Goal: Navigation & Orientation: Find specific page/section

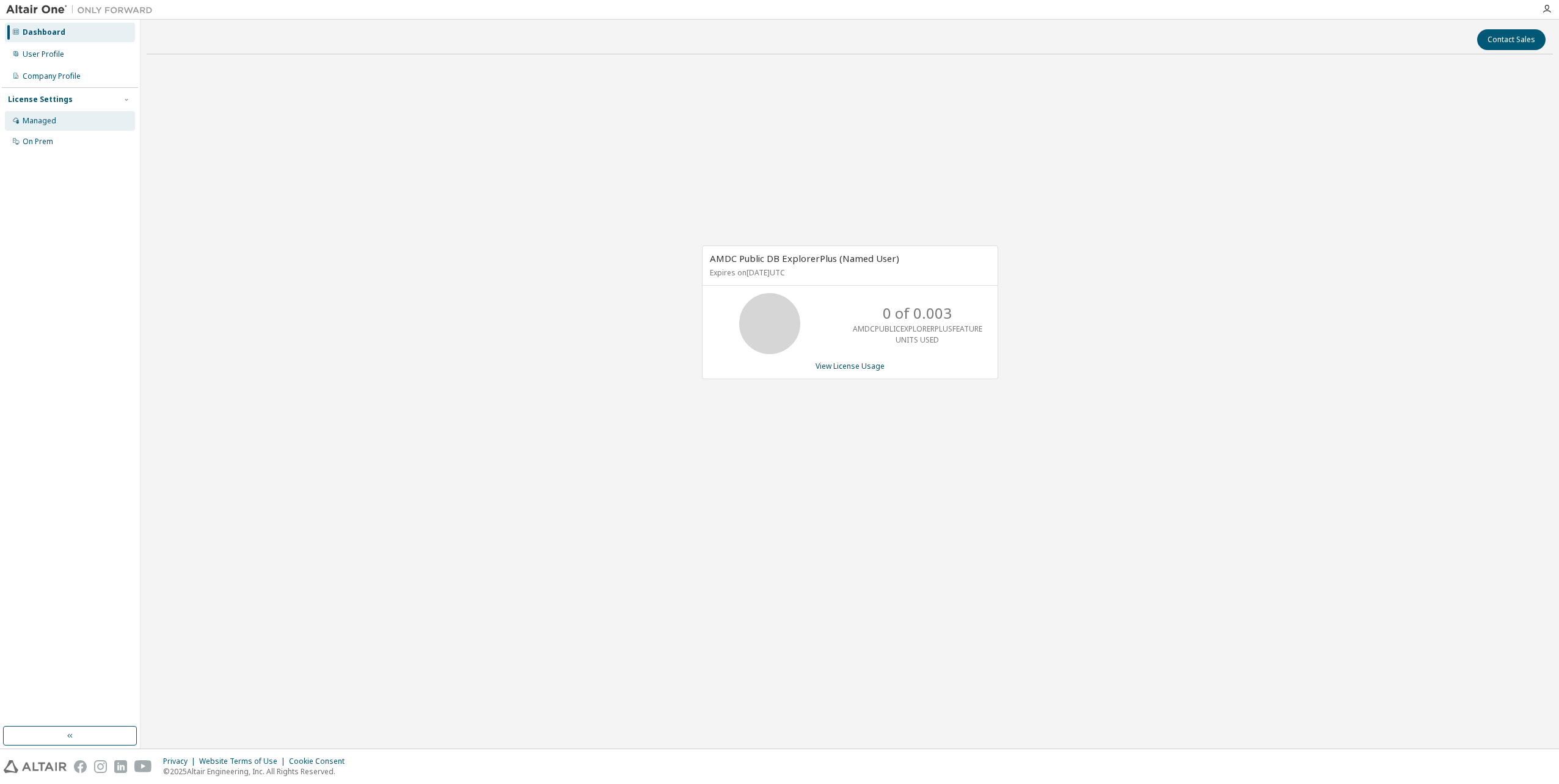
click at [39, 120] on div "Managed" at bounding box center [39, 121] width 34 height 10
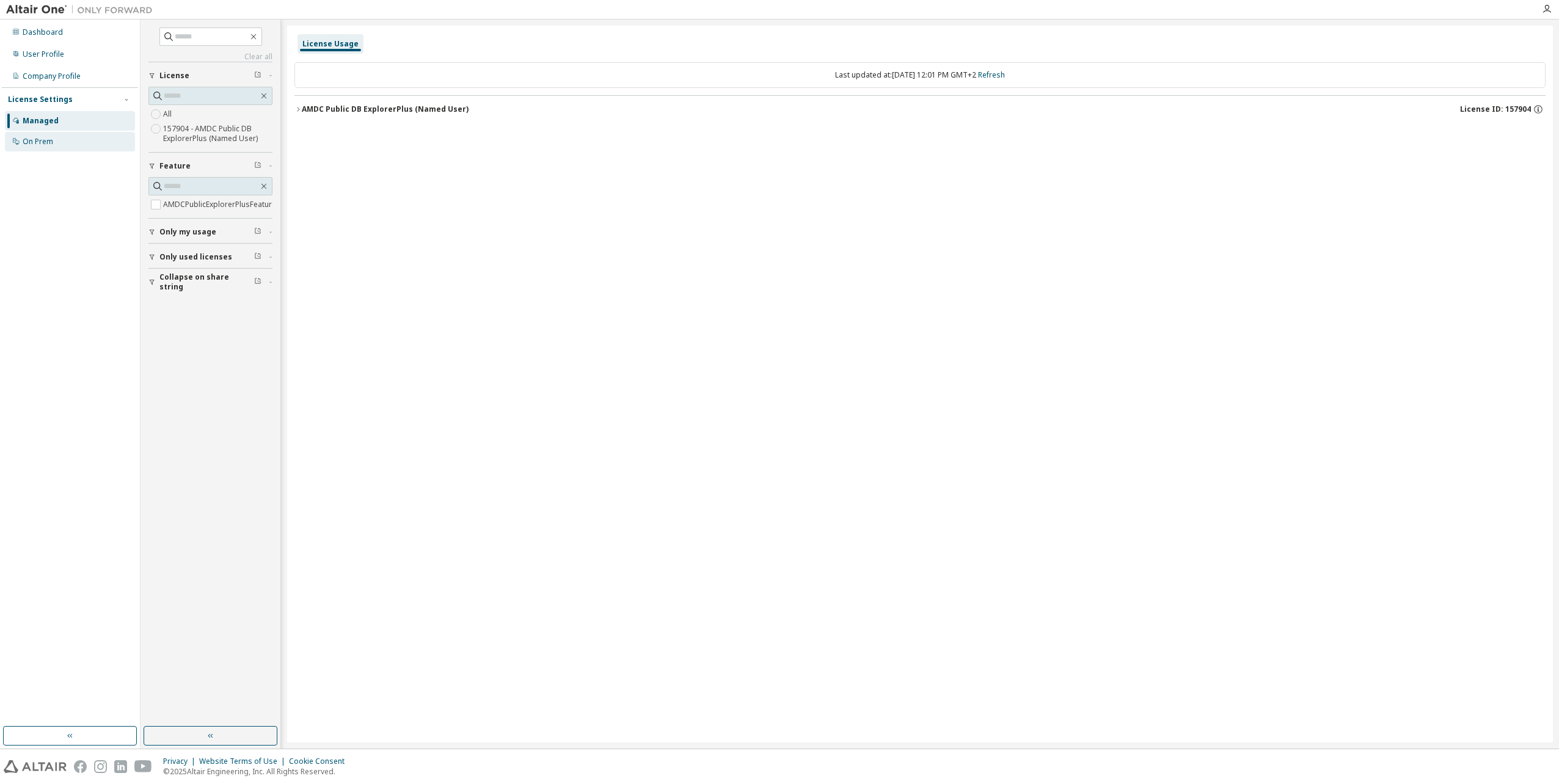
click at [29, 142] on div "On Prem" at bounding box center [38, 142] width 30 height 10
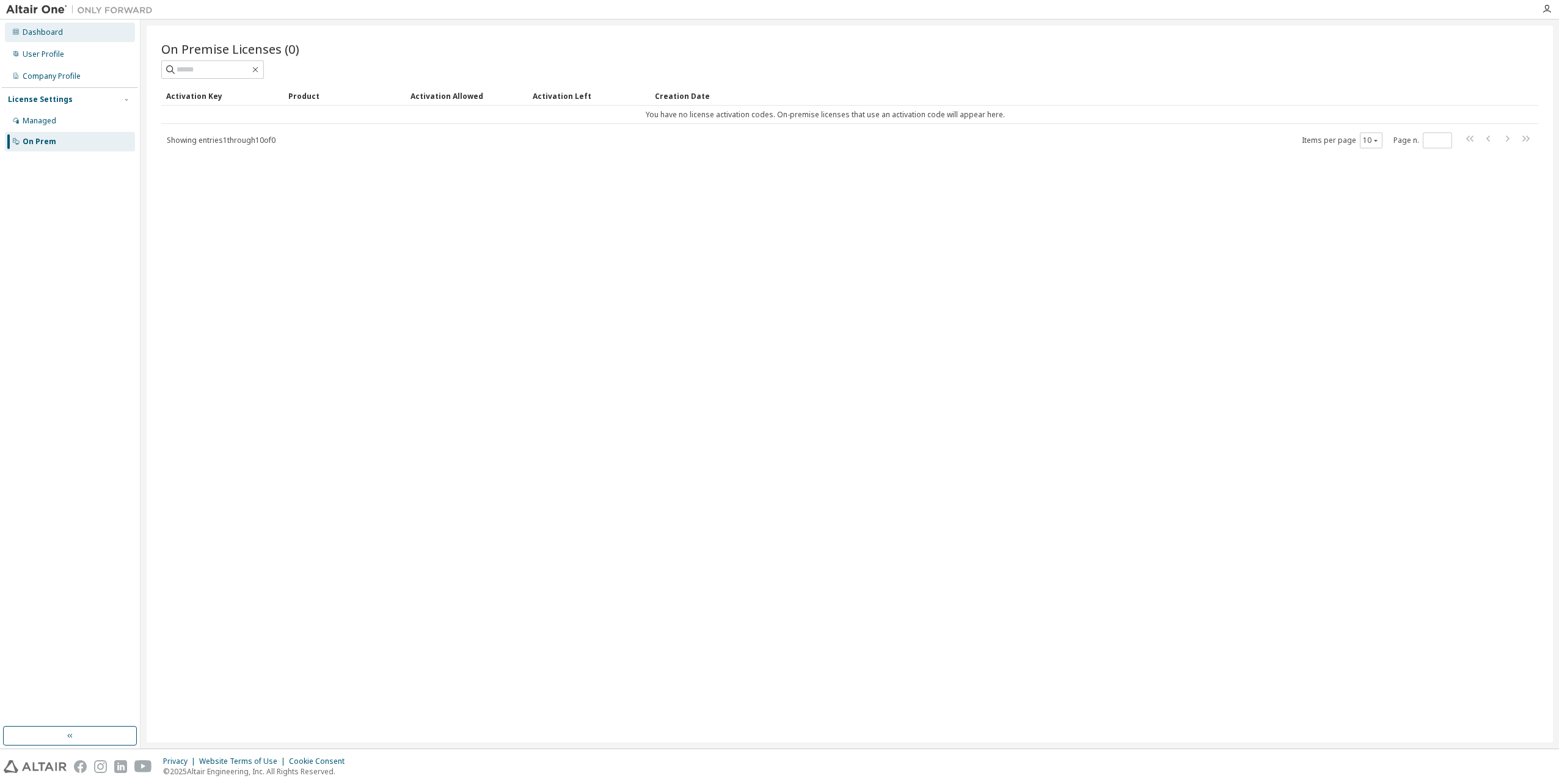
click at [36, 31] on div "Dashboard" at bounding box center [43, 32] width 41 height 10
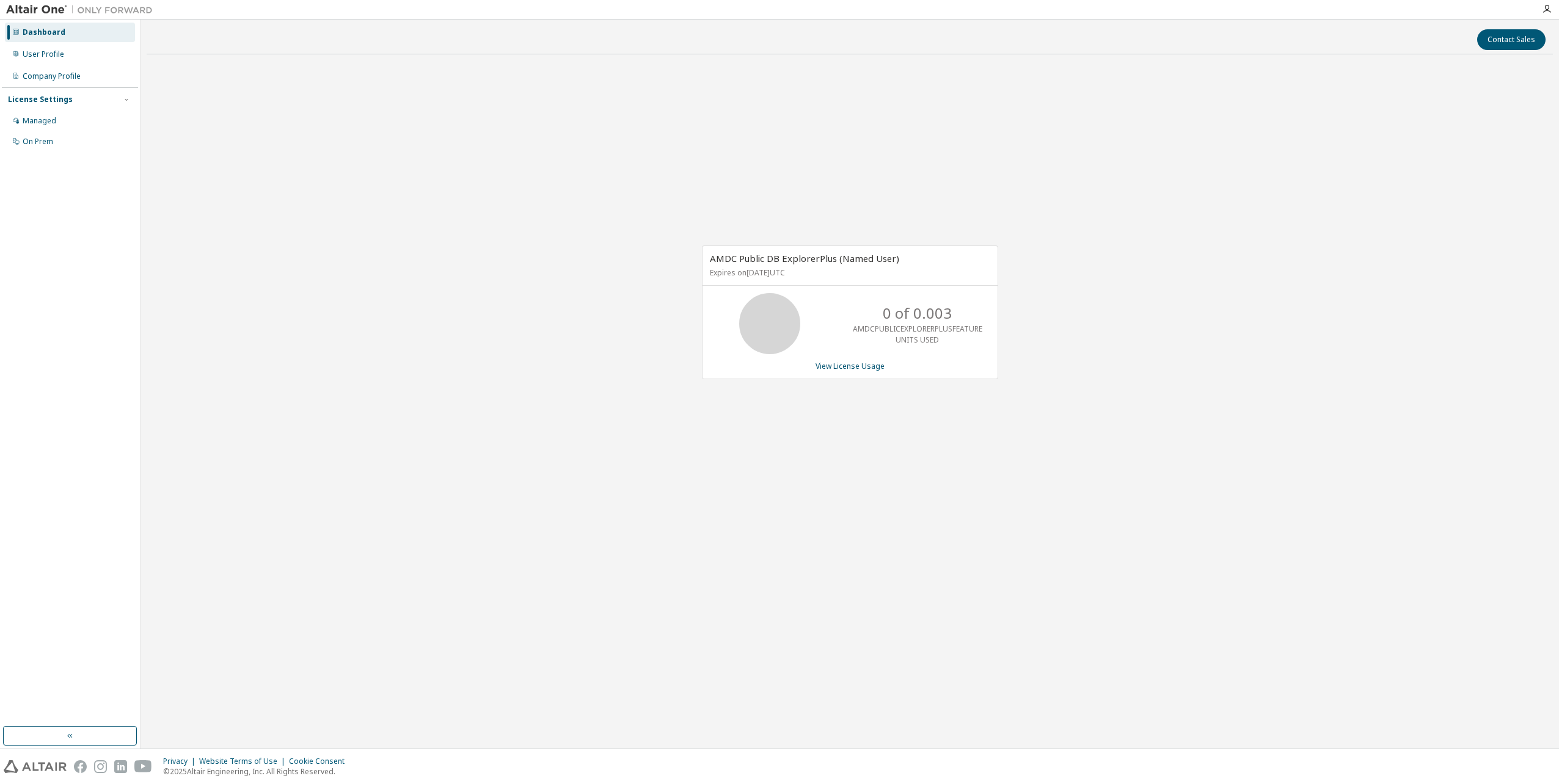
click at [30, 5] on img at bounding box center [82, 10] width 153 height 12
click at [13, 9] on img at bounding box center [82, 10] width 153 height 12
click at [1544, 5] on icon "button" at bounding box center [1547, 9] width 10 height 10
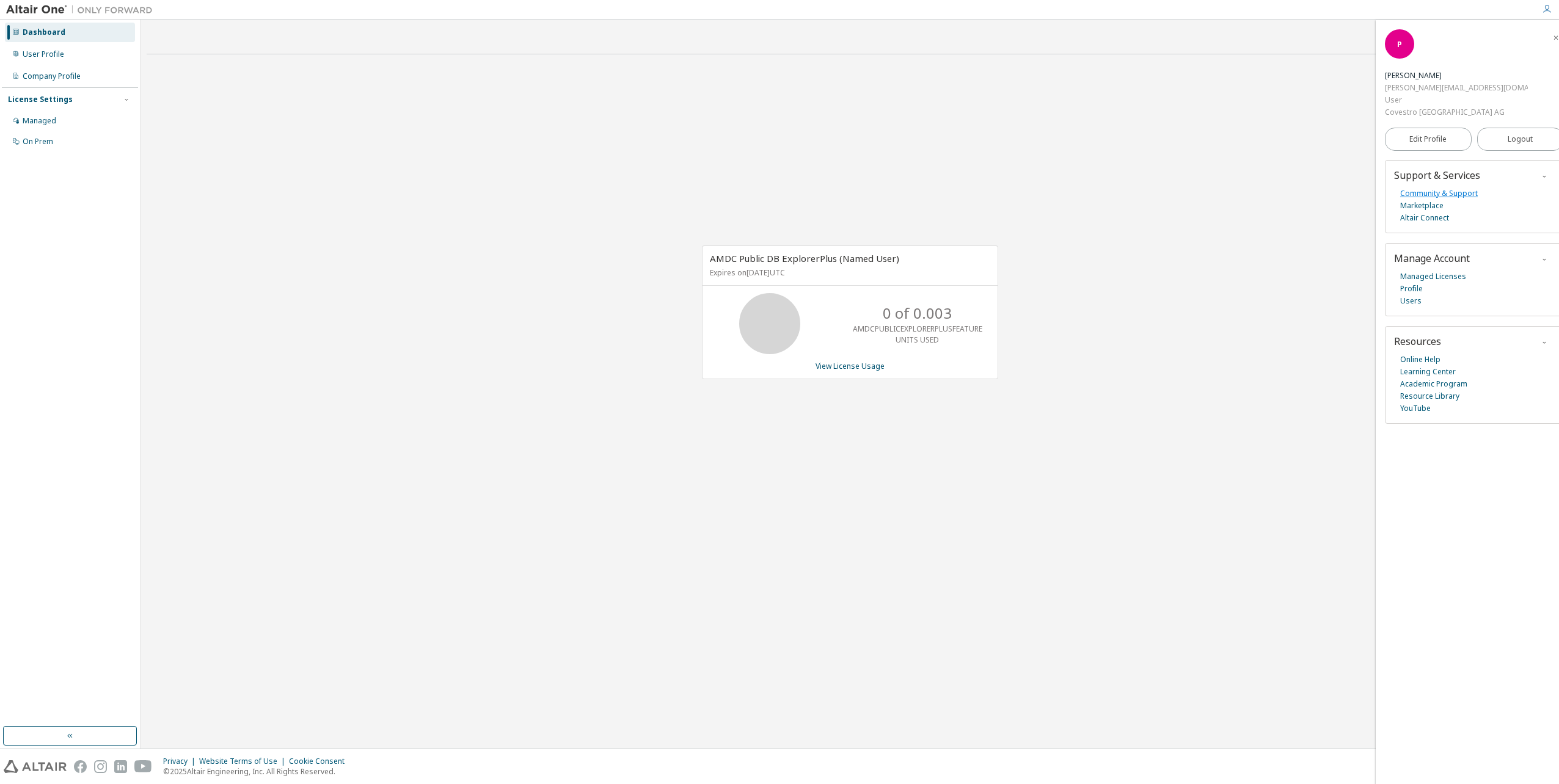
click at [1431, 188] on link "Community & Support" at bounding box center [1439, 194] width 78 height 12
click at [1507, 133] on span "Logout" at bounding box center [1520, 139] width 25 height 12
